Goal: Check status: Check status

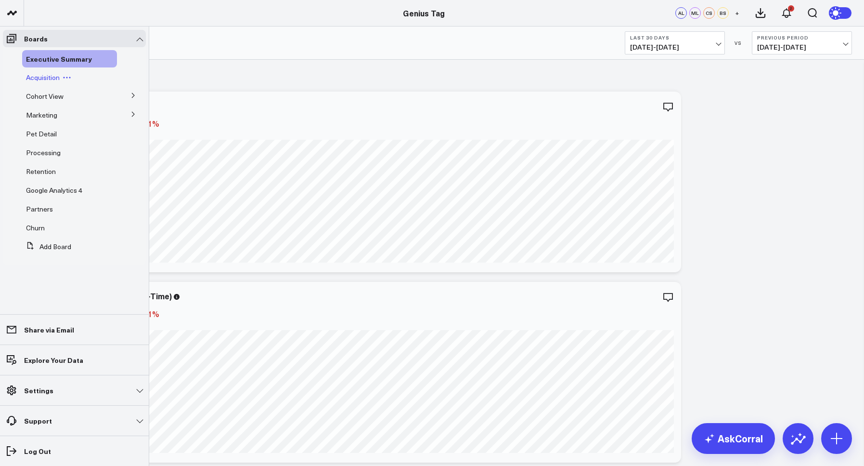
click at [41, 81] on span "Acquisition" at bounding box center [43, 77] width 34 height 9
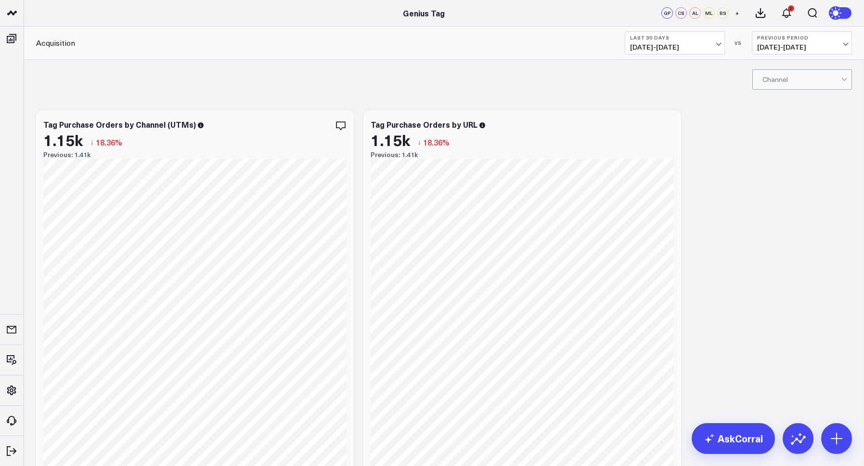
click at [678, 39] on b "Last 30 Days" at bounding box center [675, 38] width 90 height 6
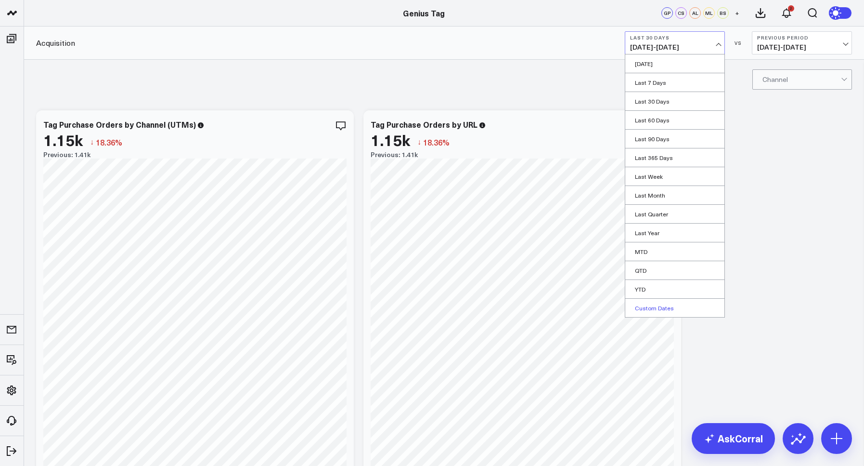
click at [646, 306] on link "Custom Dates" at bounding box center [674, 307] width 99 height 18
select select "7"
select select "2025"
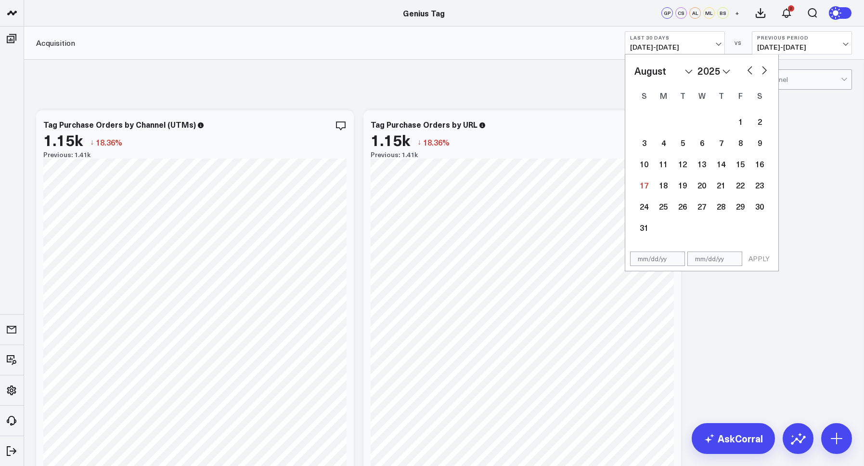
click at [752, 74] on button "button" at bounding box center [750, 70] width 10 height 12
select select "6"
select select "2025"
click at [687, 126] on div "1" at bounding box center [682, 121] width 19 height 19
type input "07/01/25"
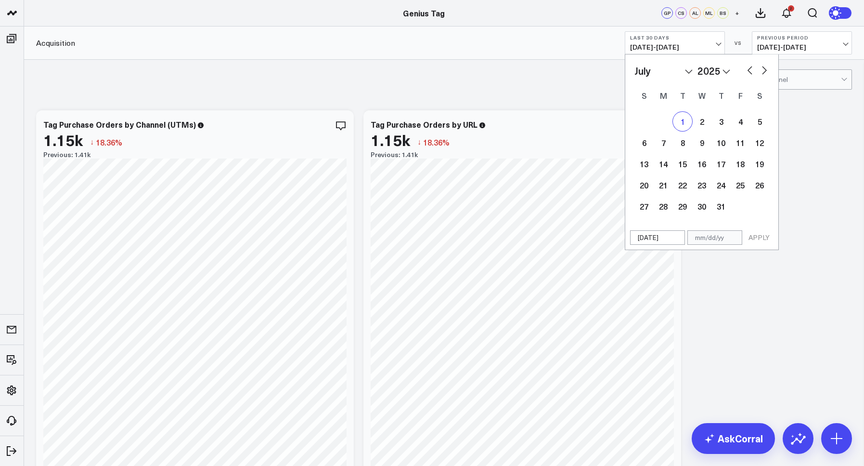
select select "6"
select select "2025"
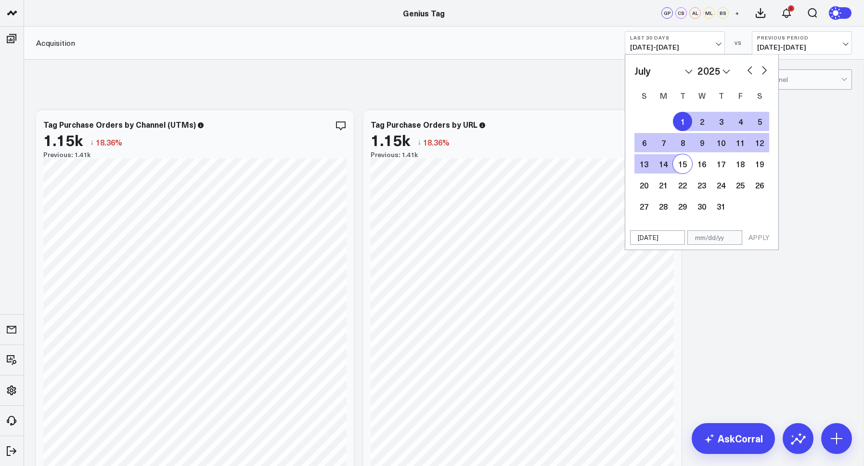
click at [685, 161] on div "15" at bounding box center [682, 163] width 19 height 19
type input "07/15/25"
select select "6"
select select "2025"
click at [771, 236] on button "APPLY" at bounding box center [759, 237] width 29 height 14
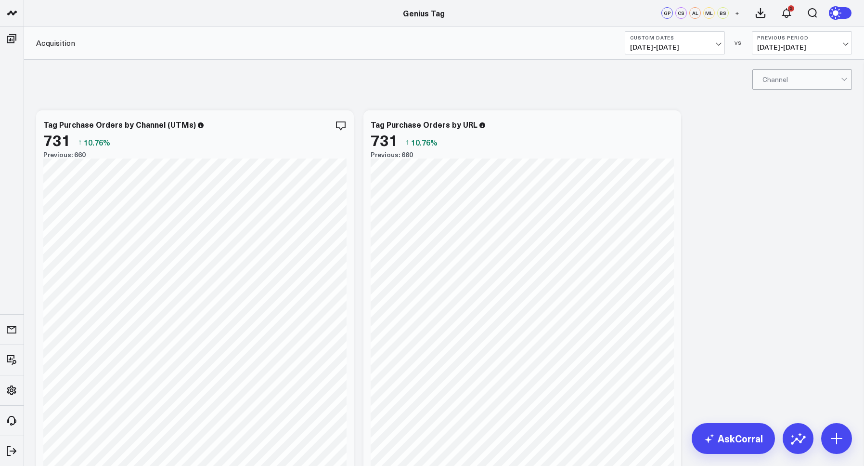
click at [770, 49] on span "06/16/25 - 06/30/25" at bounding box center [802, 47] width 90 height 8
click at [792, 124] on link "No Comparison" at bounding box center [801, 120] width 99 height 18
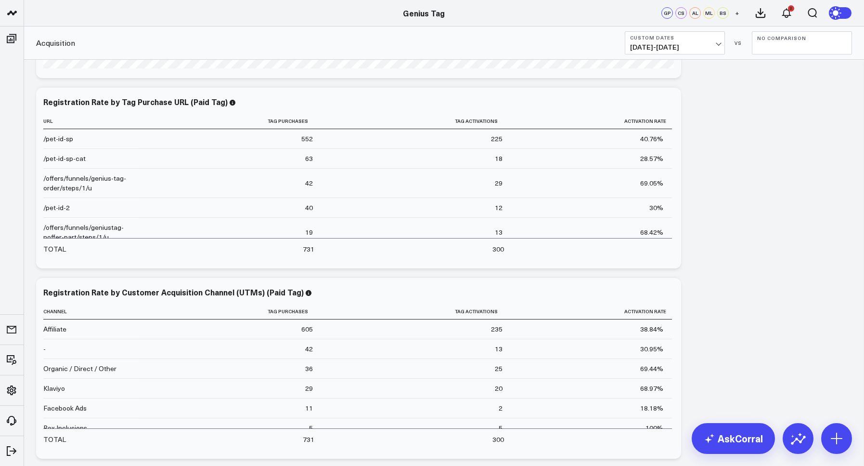
scroll to position [578, 0]
